Goal: Task Accomplishment & Management: Manage account settings

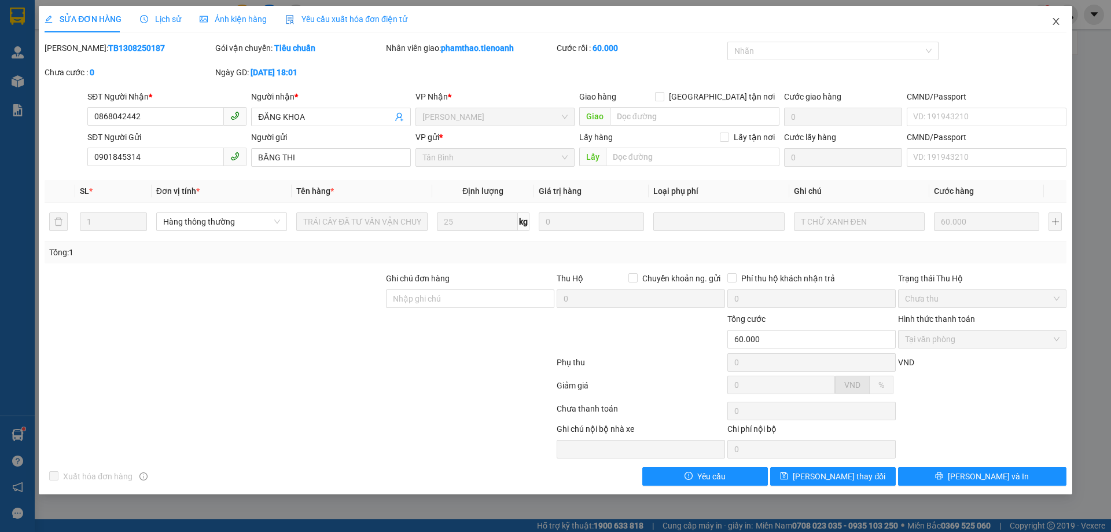
click at [1045, 19] on span "Close" at bounding box center [1056, 22] width 32 height 32
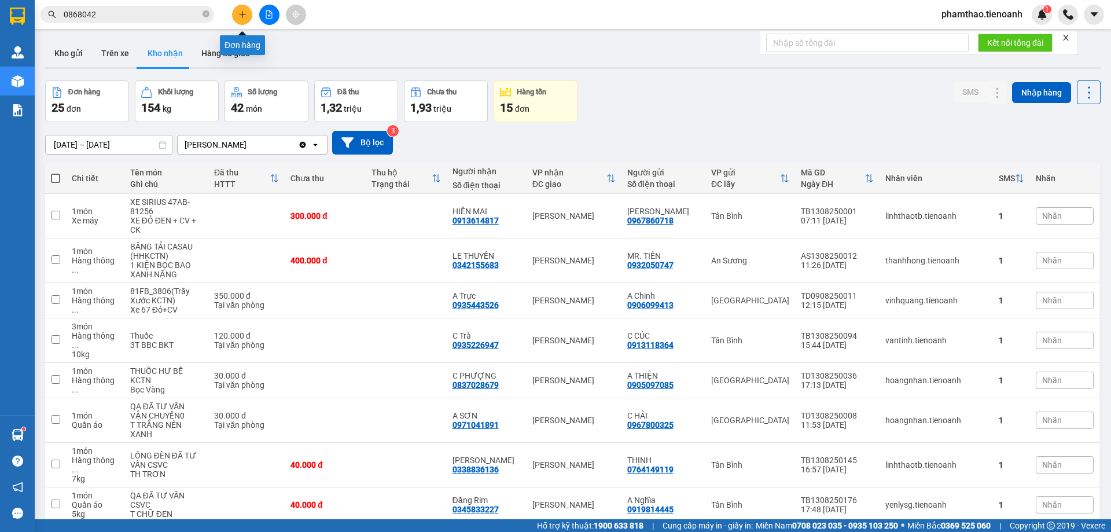
click at [243, 18] on icon "plus" at bounding box center [242, 14] width 8 height 8
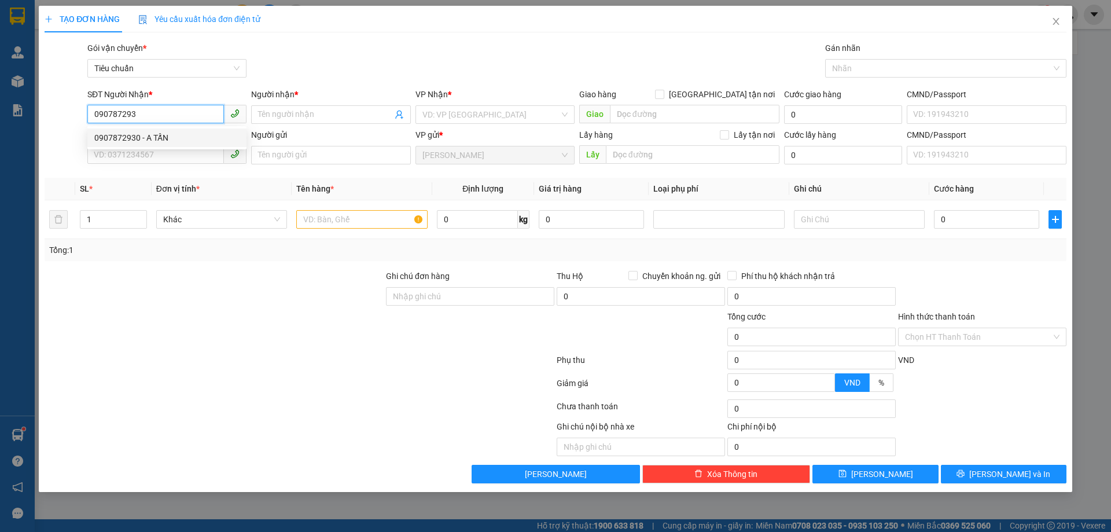
click at [190, 145] on div "0907872930 - A TẤN" at bounding box center [166, 137] width 159 height 19
type input "0907872930"
type input "A TẤN"
type input "50.000"
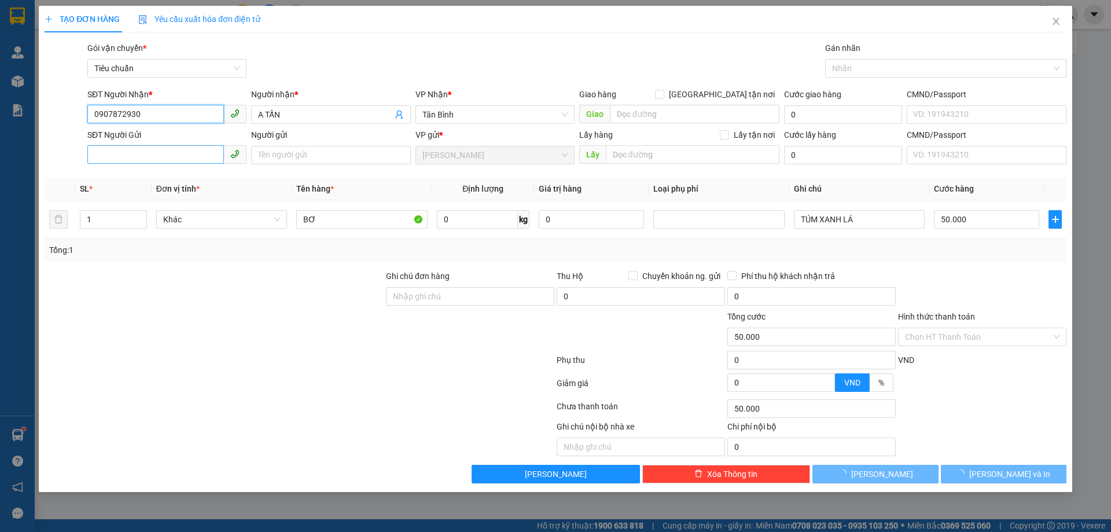
type input "0907872930"
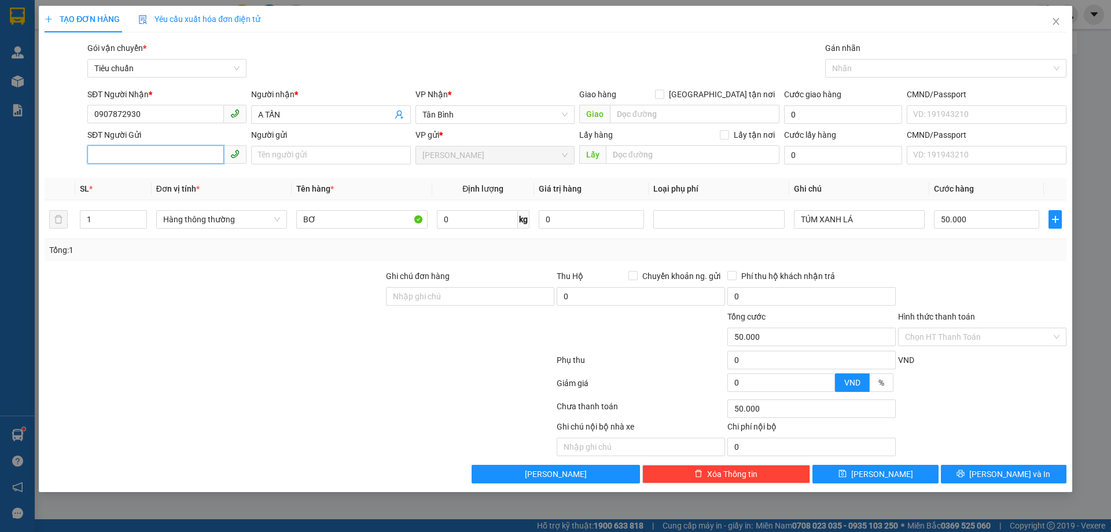
click at [162, 157] on input "SĐT Người Gửi" at bounding box center [155, 154] width 137 height 19
type input "0942227709"
drag, startPoint x: 359, startPoint y: 224, endPoint x: 249, endPoint y: 208, distance: 111.1
click at [249, 208] on tr "1 Hàng thông thường BƠ 0 kg 0 TÚM XANH LÁ 50.000" at bounding box center [556, 219] width 1022 height 39
type input "sầu rie"
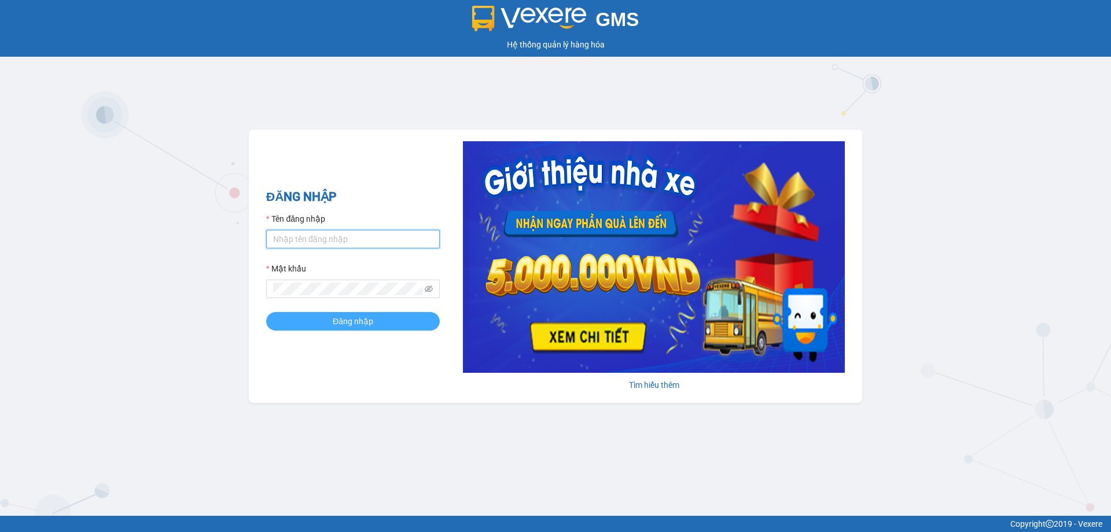
type input "phamthao.tienoanh"
click at [315, 317] on button "Đăng nhập" at bounding box center [353, 321] width 174 height 19
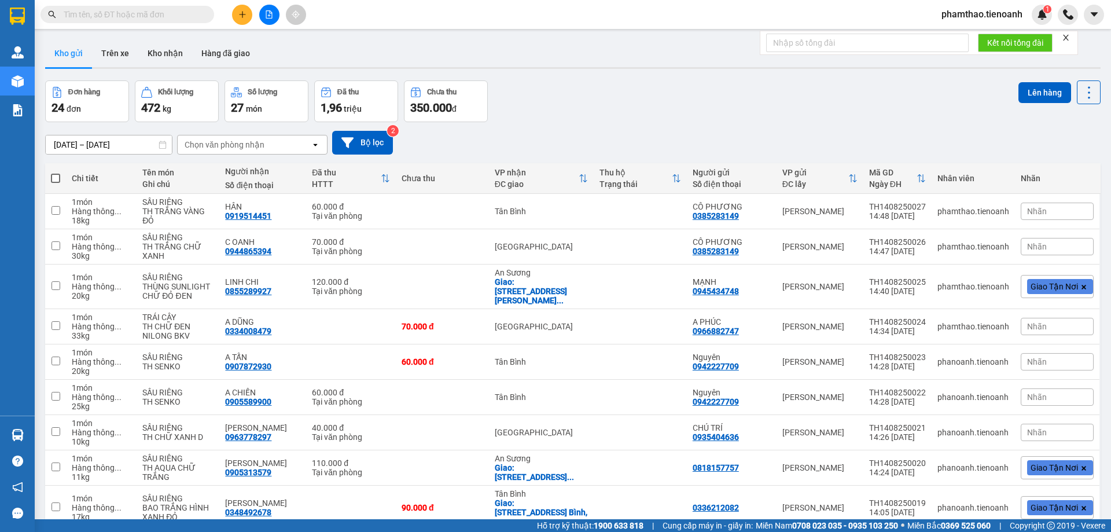
click at [166, 15] on input "text" at bounding box center [132, 14] width 137 height 13
paste input "0377177981"
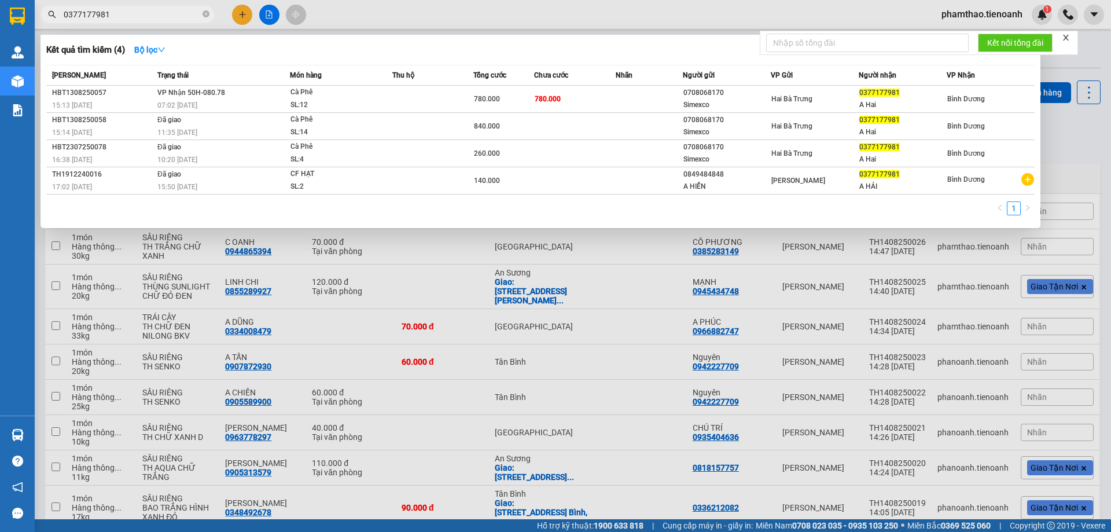
type input "0377177981"
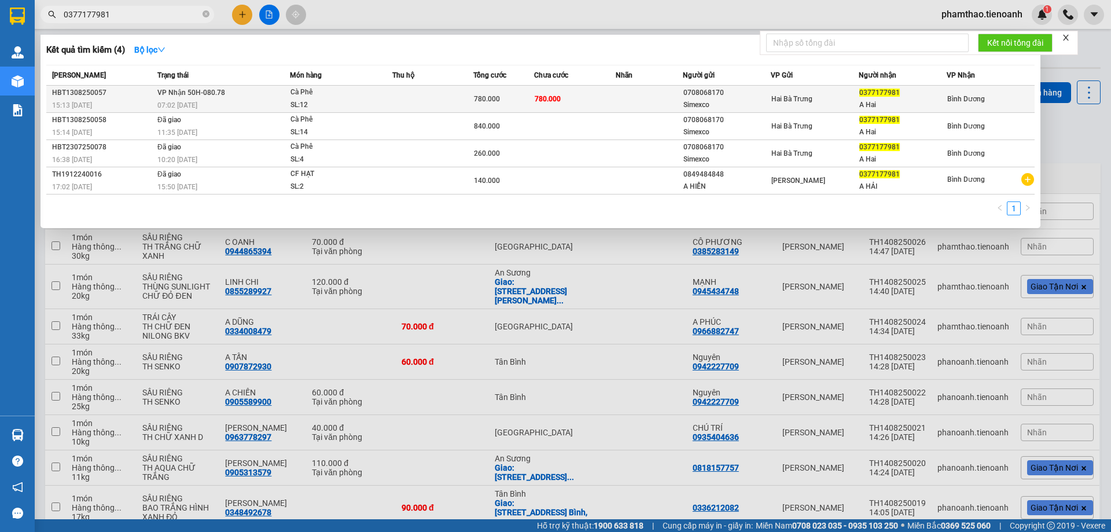
click at [283, 102] on div "07:02 - 14/08" at bounding box center [223, 105] width 132 height 13
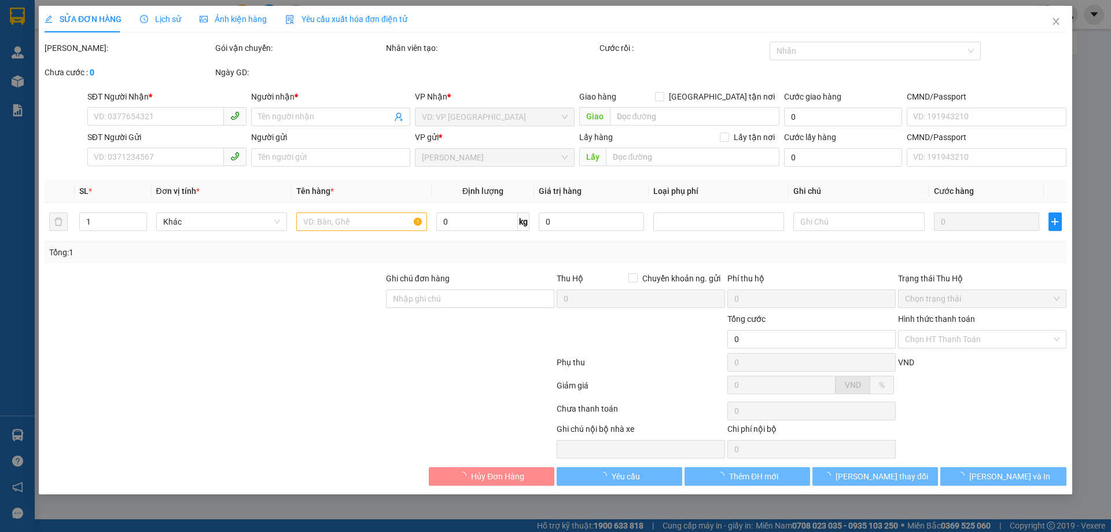
type input "0377177981"
type input "A Hai"
type input "0708068170"
type input "Simexco"
type input "780.000"
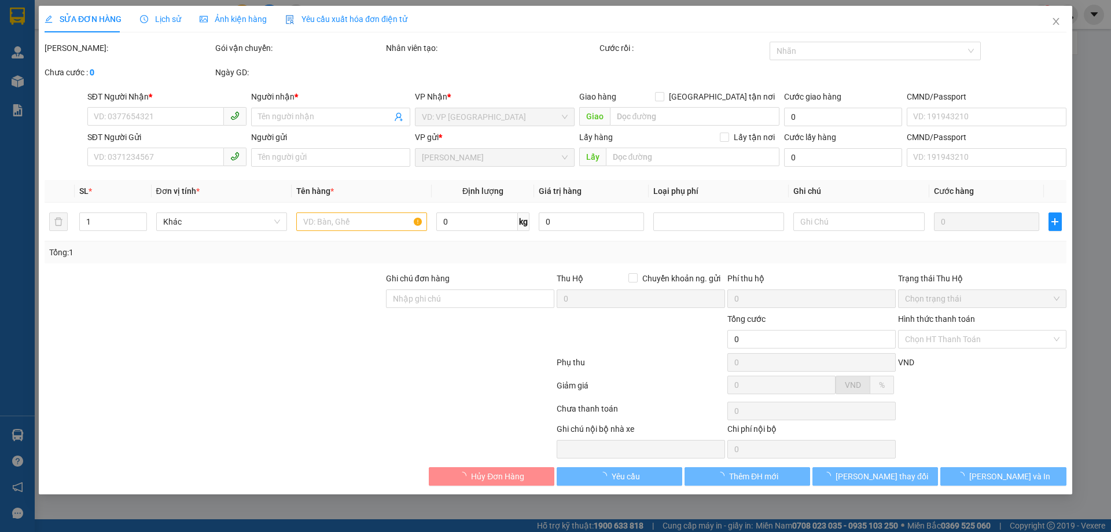
type input "780.000"
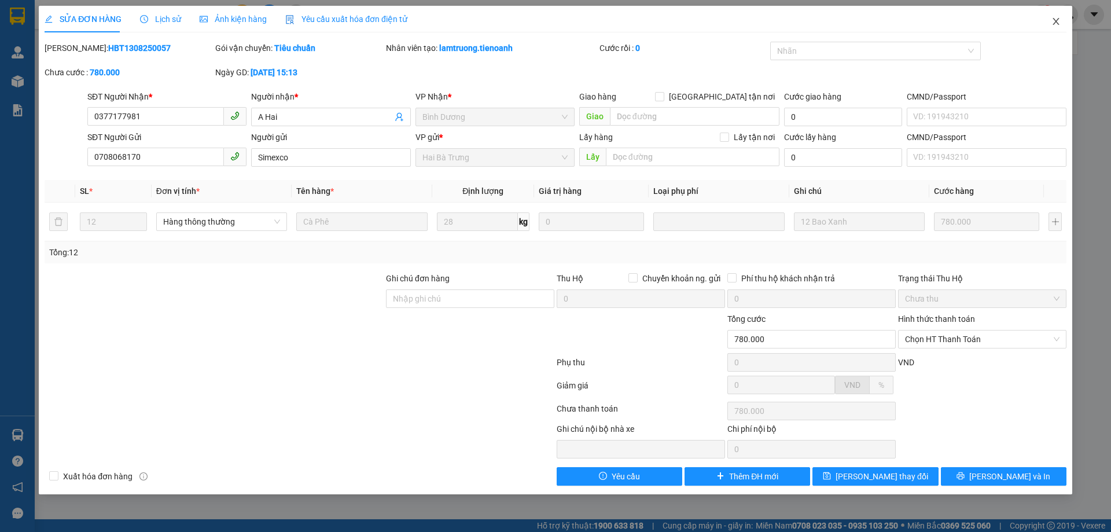
click at [1058, 20] on icon "close" at bounding box center [1055, 21] width 9 height 9
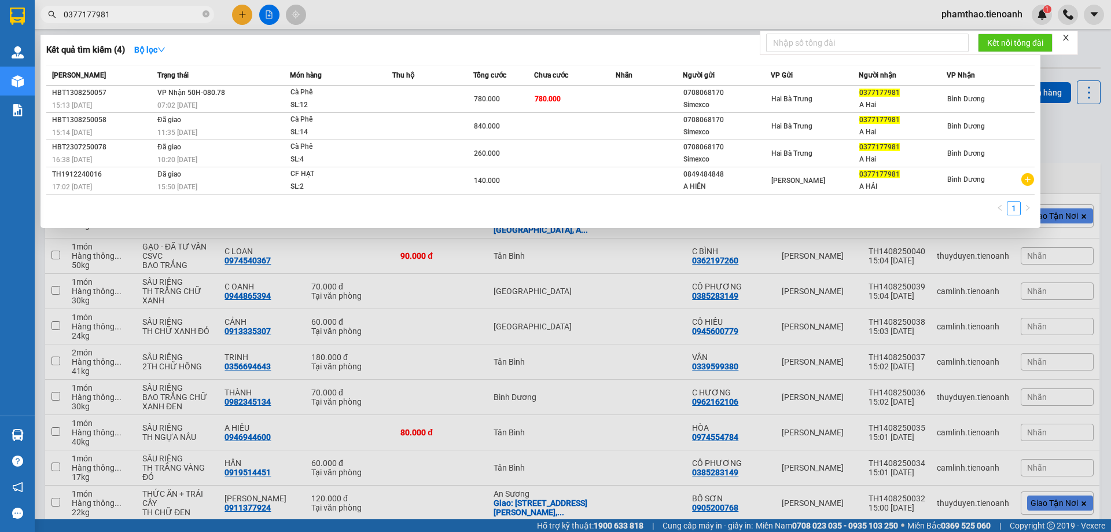
click at [182, 13] on input "0377177981" at bounding box center [132, 14] width 137 height 13
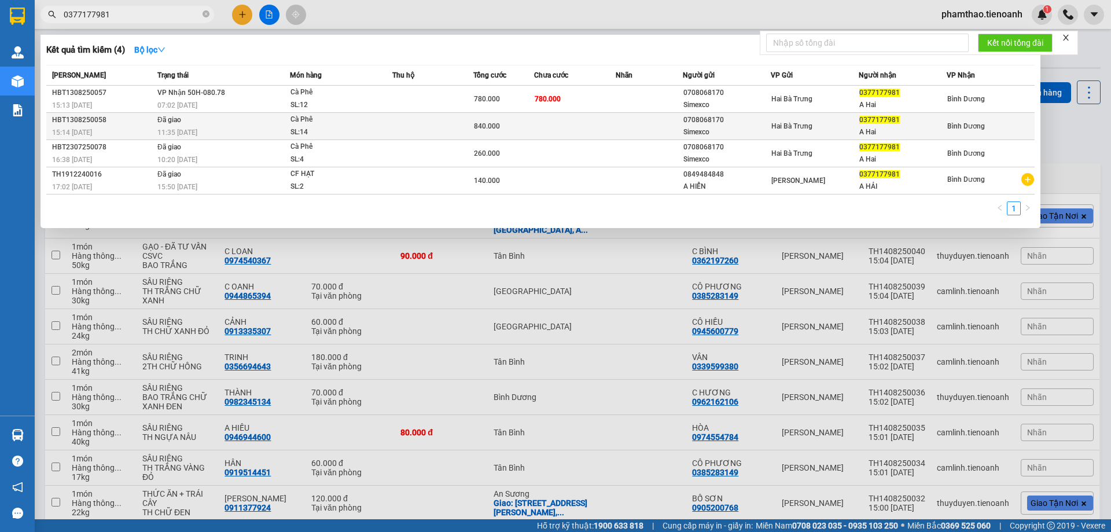
click at [341, 117] on div "Cà Phê" at bounding box center [334, 119] width 87 height 13
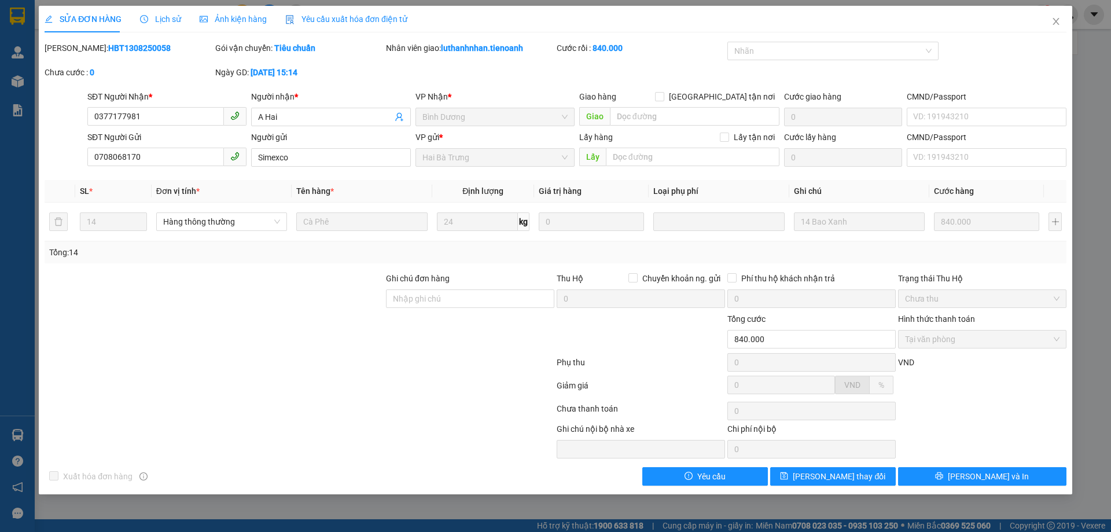
click at [161, 20] on span "Lịch sử" at bounding box center [160, 18] width 41 height 9
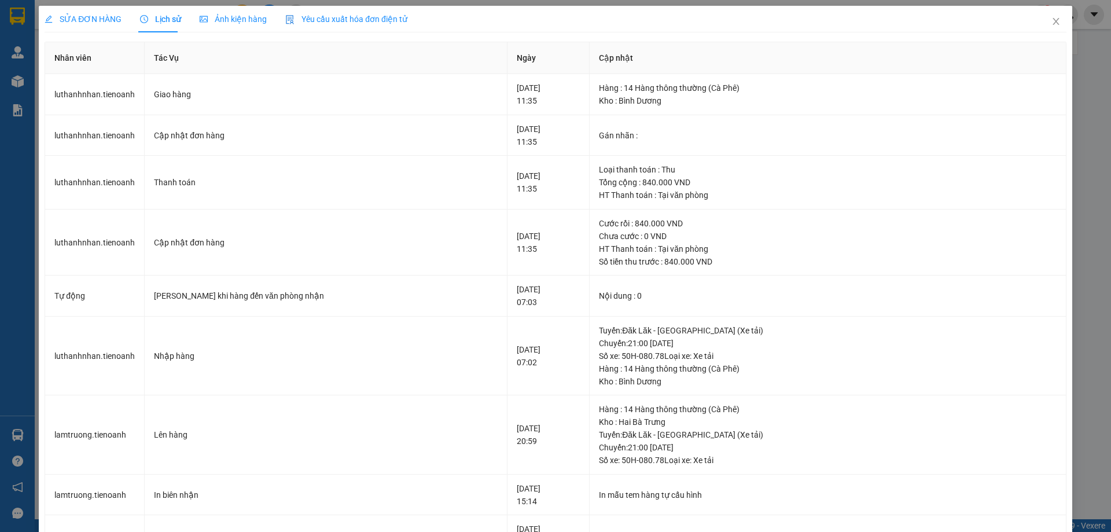
click at [98, 18] on span "SỬA ĐƠN HÀNG" at bounding box center [83, 18] width 77 height 9
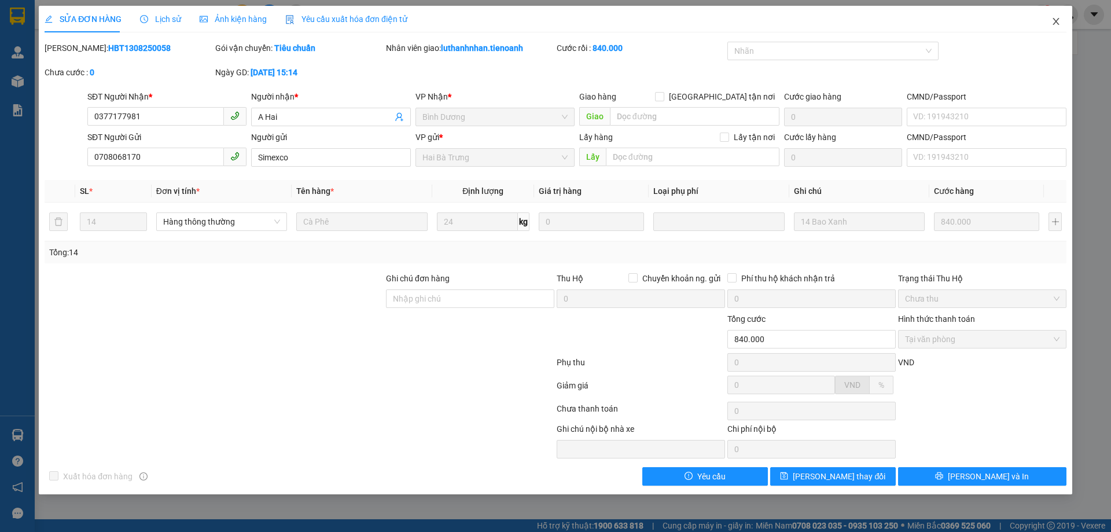
drag, startPoint x: 1054, startPoint y: 17, endPoint x: 418, endPoint y: 1, distance: 636.2
click at [1055, 17] on span "Close" at bounding box center [1056, 22] width 32 height 32
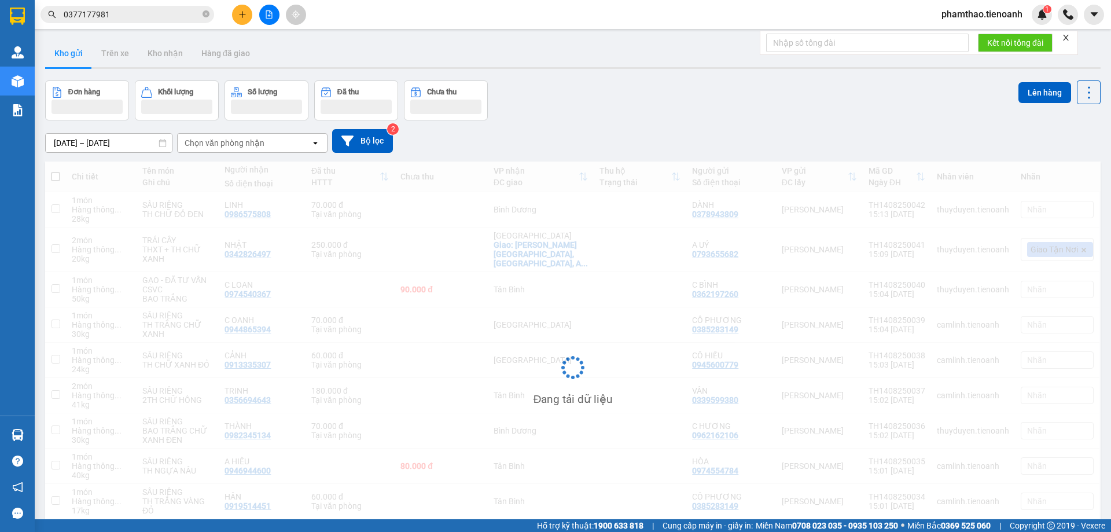
click at [145, 13] on input "0377177981" at bounding box center [132, 14] width 137 height 13
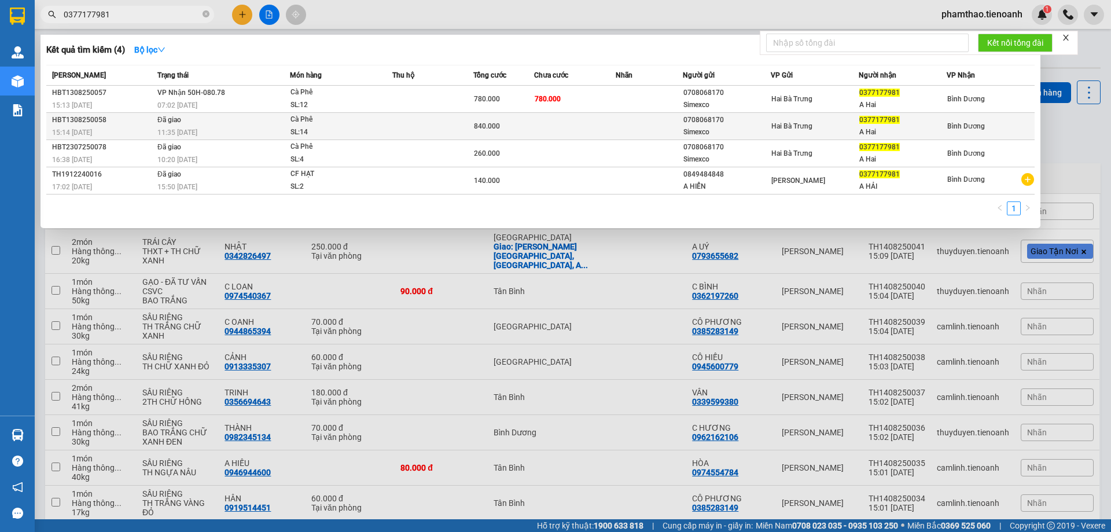
click at [333, 129] on div "SL: 14" at bounding box center [334, 132] width 87 height 13
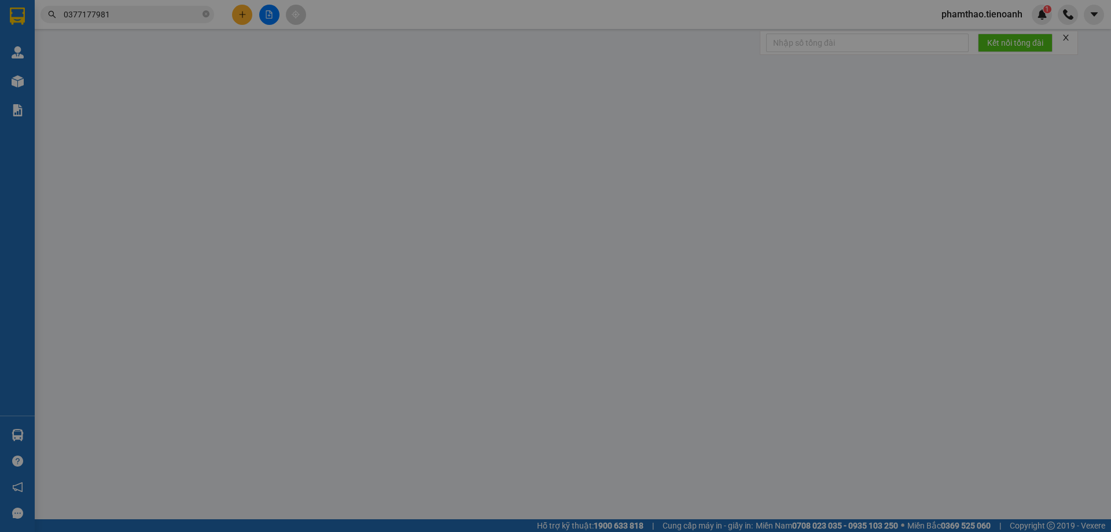
type input "0377177981"
type input "A Hai"
type input "0708068170"
type input "Simexco"
type input "840.000"
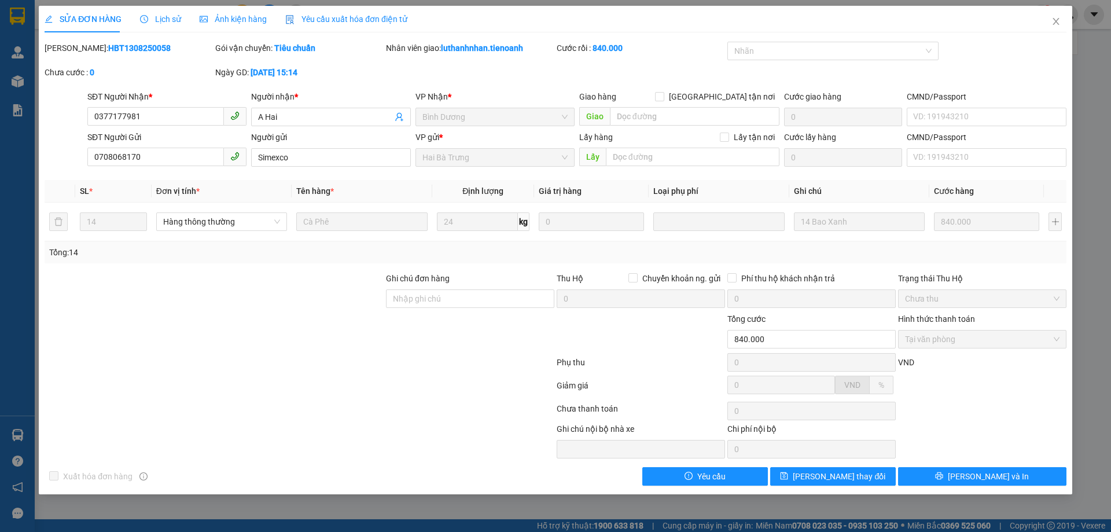
click at [167, 21] on span "Lịch sử" at bounding box center [160, 18] width 41 height 9
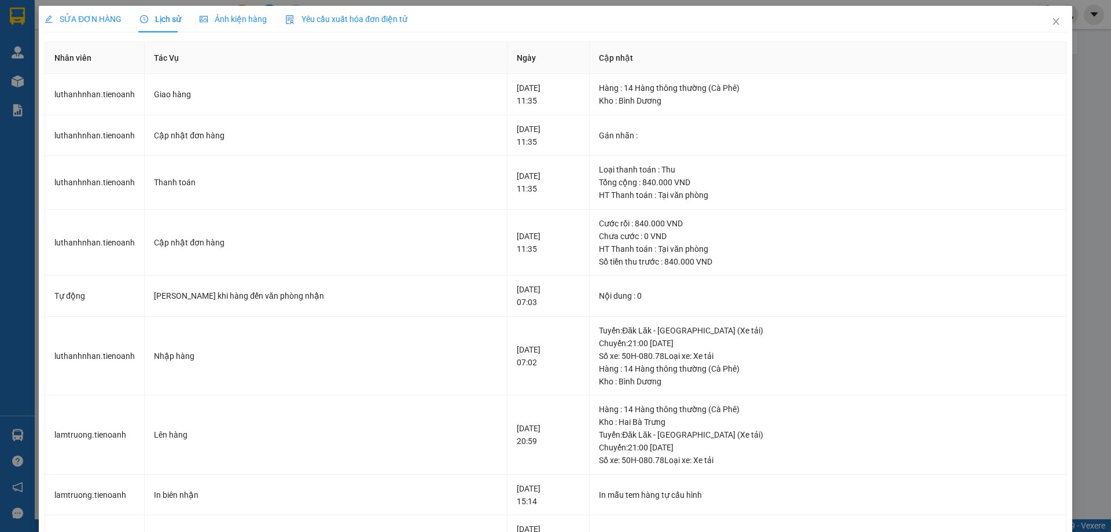
click at [113, 18] on span "SỬA ĐƠN HÀNG" at bounding box center [83, 18] width 77 height 9
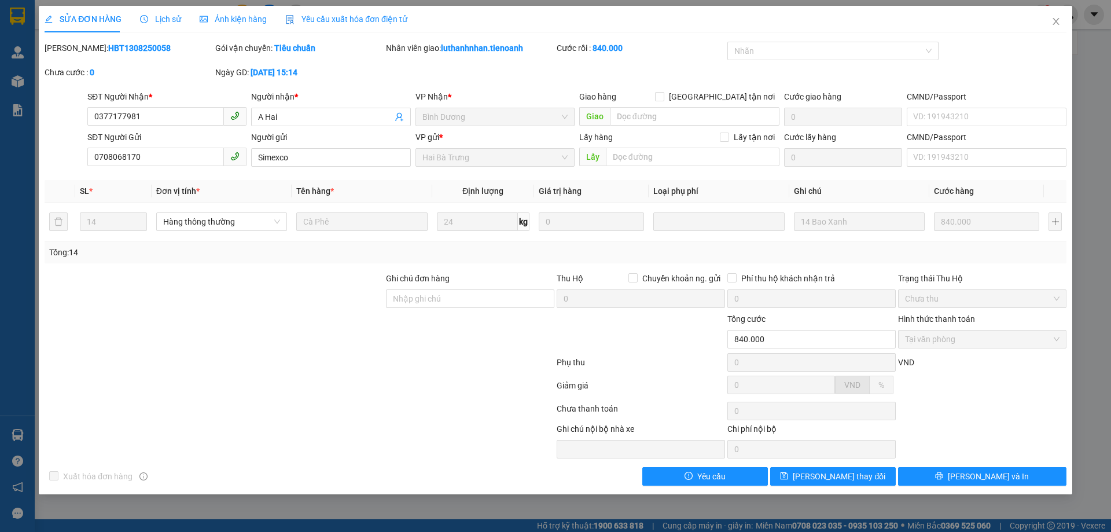
click at [163, 21] on span "Lịch sử" at bounding box center [160, 18] width 41 height 9
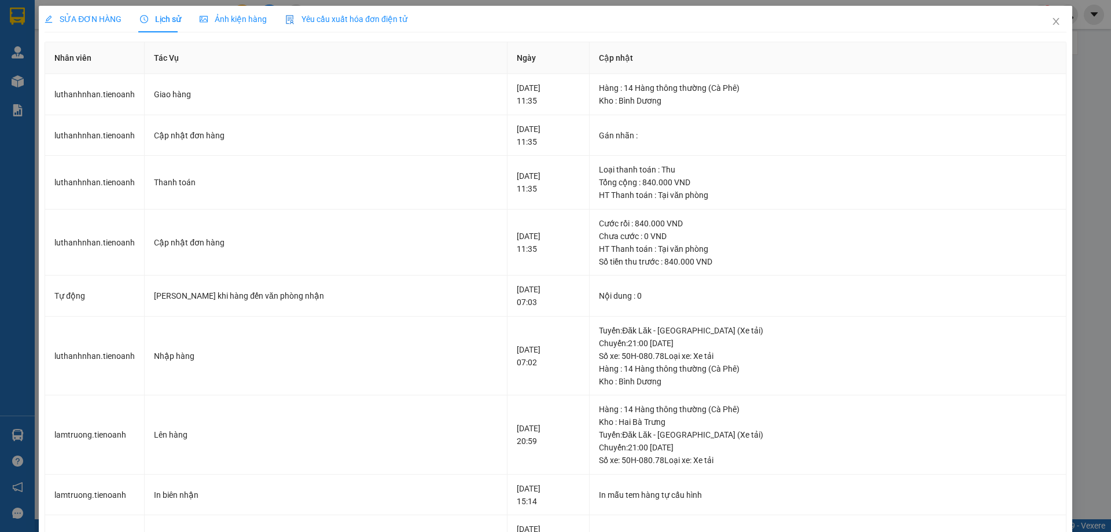
click at [84, 37] on div "SỬA ĐƠN HÀNG Lịch sử Ảnh kiện hàng Yêu cầu xuất hóa đơn điện tử Total Paid Fee …" at bounding box center [556, 403] width 1022 height 795
click at [93, 19] on span "SỬA ĐƠN HÀNG" at bounding box center [83, 18] width 77 height 9
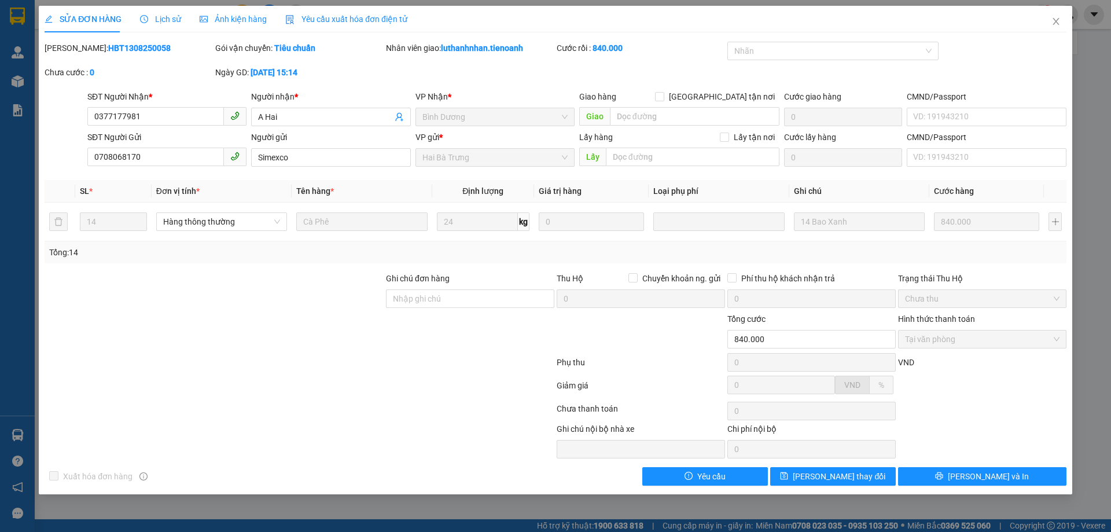
click at [165, 24] on span "Lịch sử" at bounding box center [160, 18] width 41 height 9
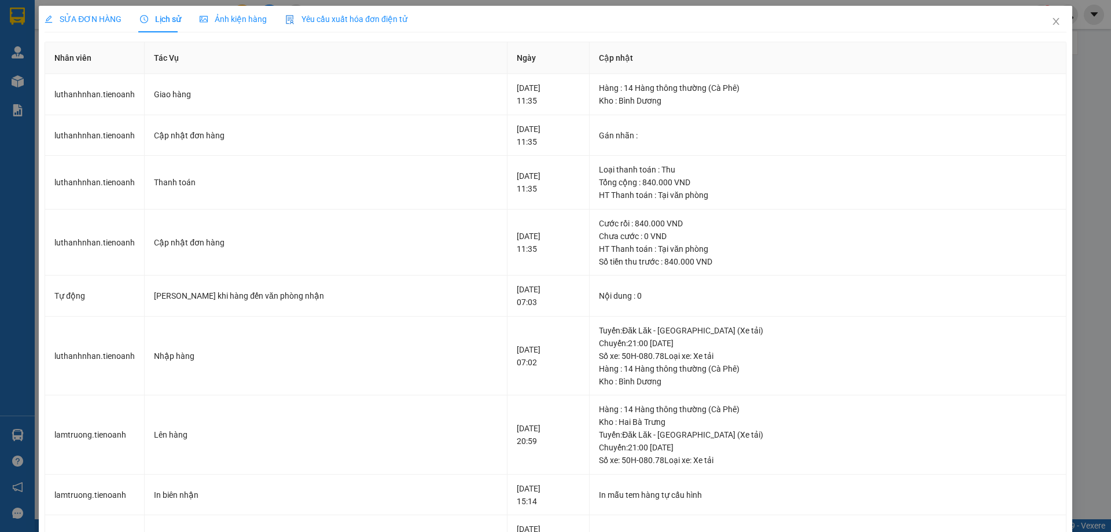
click at [111, 23] on span "SỬA ĐƠN HÀNG" at bounding box center [83, 18] width 77 height 9
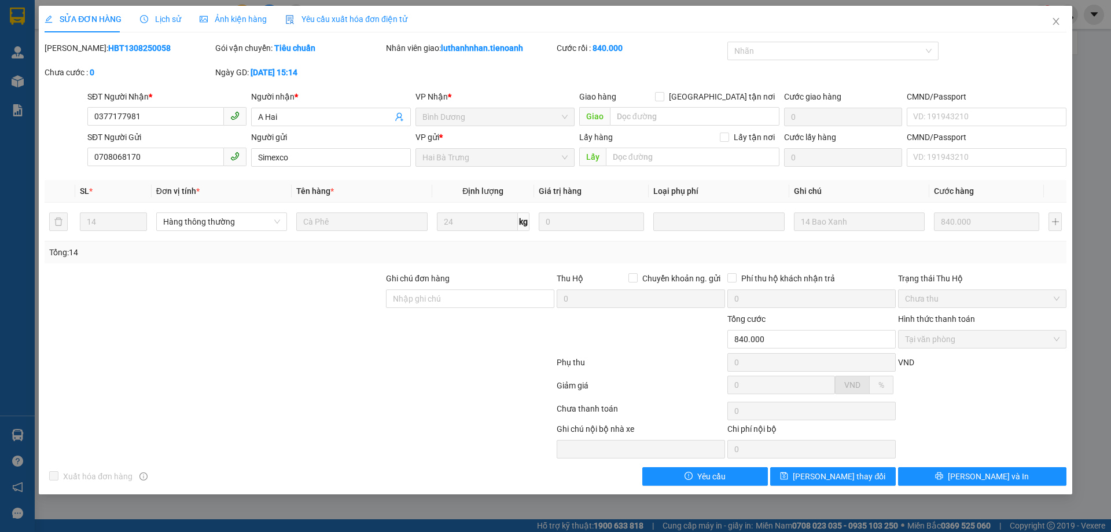
click at [153, 22] on span "Lịch sử" at bounding box center [160, 18] width 41 height 9
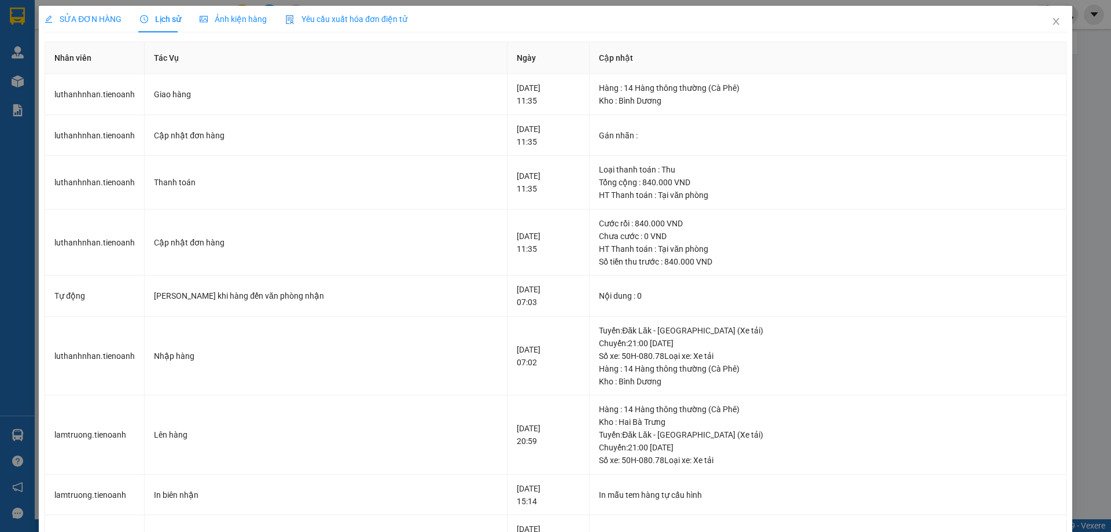
click at [101, 25] on div "SỬA ĐƠN HÀNG" at bounding box center [83, 19] width 77 height 27
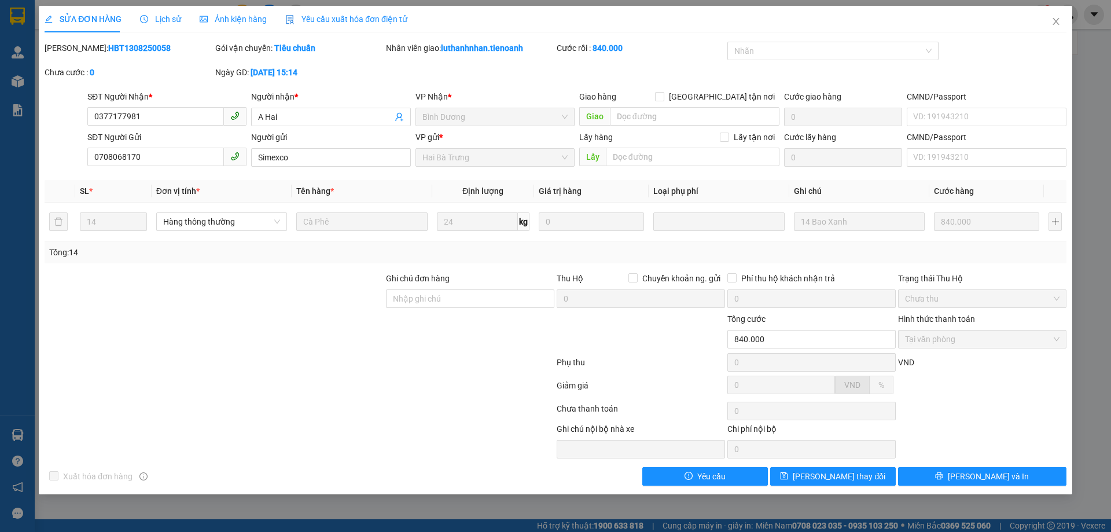
drag, startPoint x: 72, startPoint y: 45, endPoint x: 142, endPoint y: 46, distance: 70.0
click at [142, 46] on div "Mã ĐH: HBT1308250058" at bounding box center [129, 48] width 168 height 13
copy b "HBT1308250058"
click at [305, 336] on div at bounding box center [213, 332] width 341 height 41
click at [1057, 20] on icon "close" at bounding box center [1055, 21] width 9 height 9
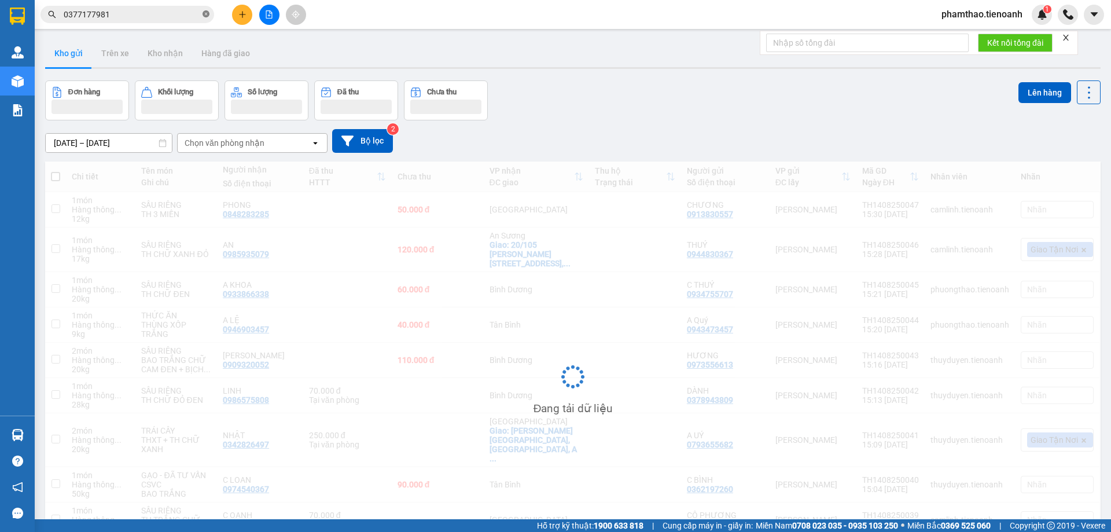
click at [209, 12] on icon "close-circle" at bounding box center [206, 13] width 7 height 7
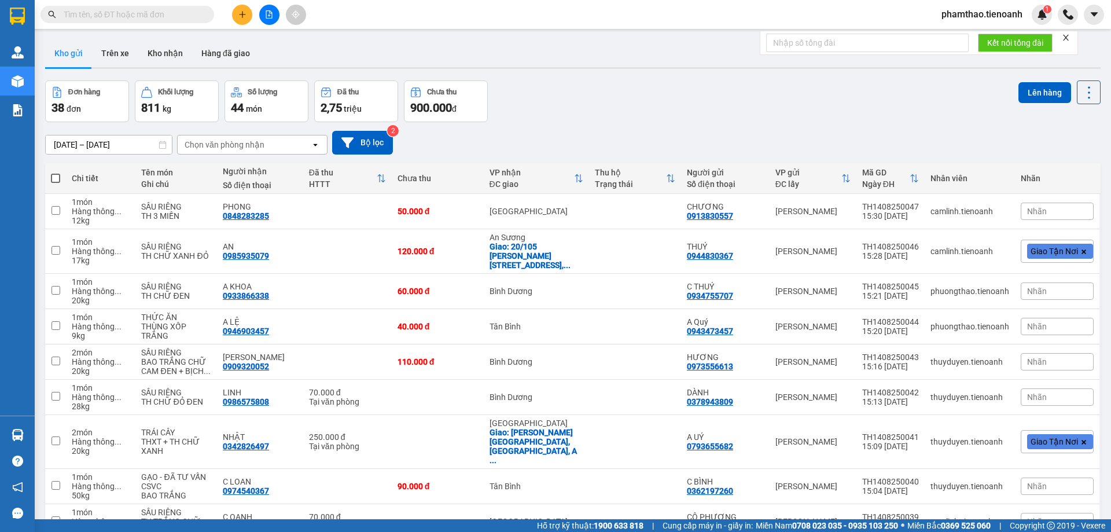
paste input "0979592724"
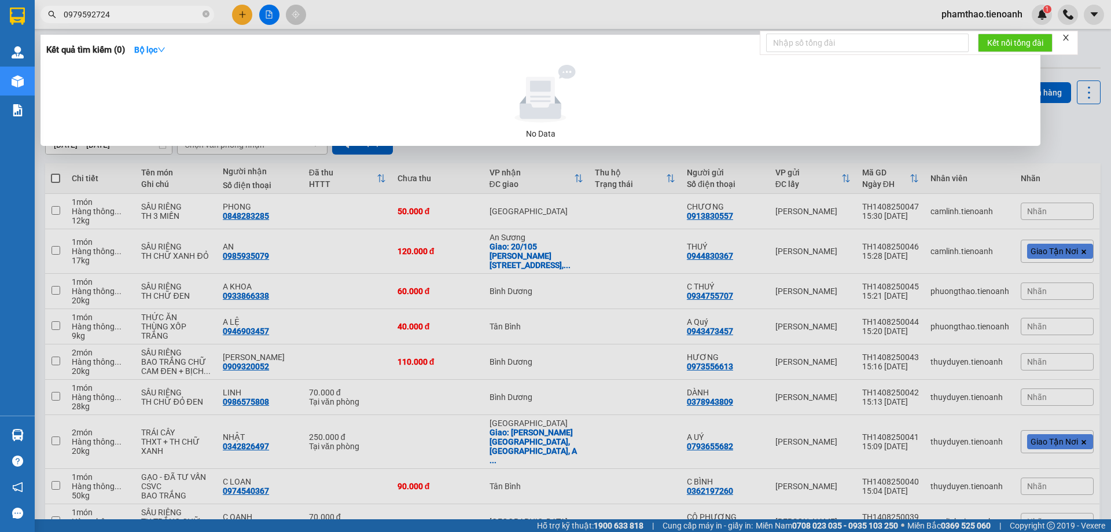
type input "0979592724"
